Goal: Check status: Check status

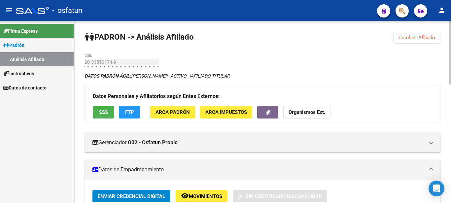
click at [310, 110] on strong "Organismos Ext." at bounding box center [307, 113] width 37 height 6
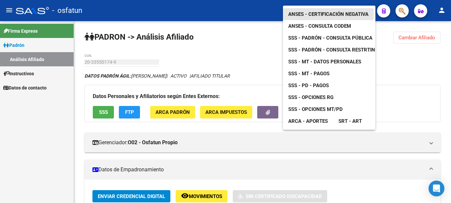
click at [331, 11] on span "ANSES - Certificación Negativa" at bounding box center [328, 14] width 80 height 6
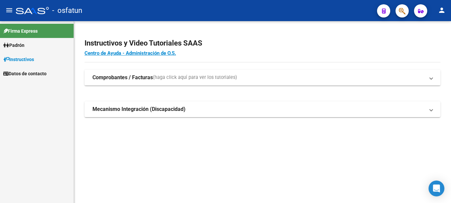
click at [45, 47] on link "Padrón" at bounding box center [37, 45] width 74 height 14
click at [31, 56] on link "Análisis Afiliado" at bounding box center [37, 59] width 74 height 14
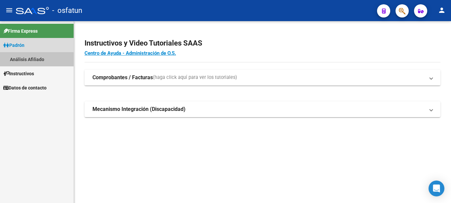
click at [32, 56] on link "Análisis Afiliado" at bounding box center [37, 59] width 74 height 14
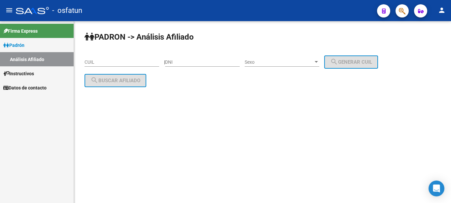
click at [88, 63] on input "CUIL" at bounding box center [122, 62] width 75 height 6
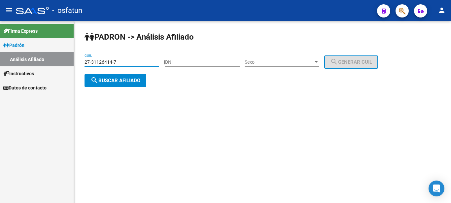
type input "27-31126414-7"
click at [132, 81] on span "search Buscar afiliado" at bounding box center [116, 81] width 50 height 6
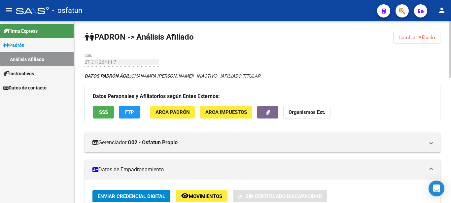
click at [310, 114] on strong "Organismos Ext." at bounding box center [307, 113] width 37 height 6
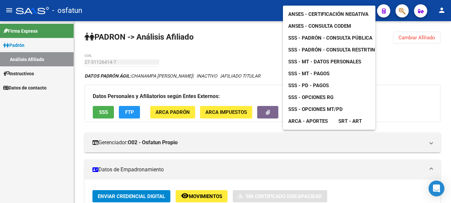
click at [321, 59] on span "SSS - MT - Datos Personales" at bounding box center [324, 62] width 73 height 6
